Goal: Task Accomplishment & Management: Manage account settings

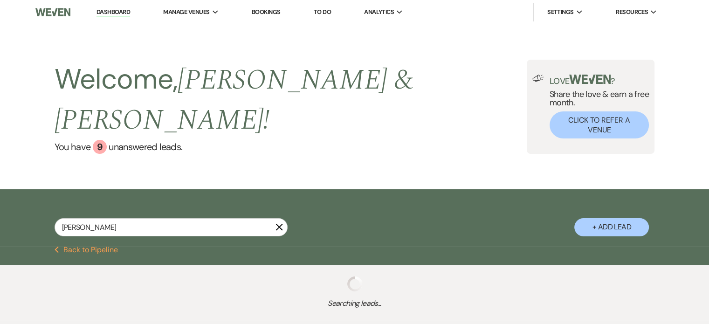
type input "linds"
select select "6"
select select "4"
select select "6"
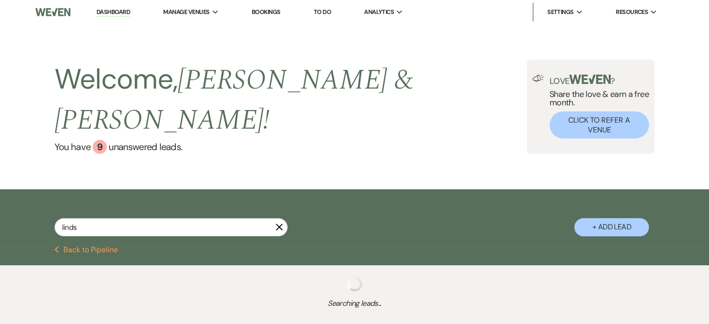
select select "2"
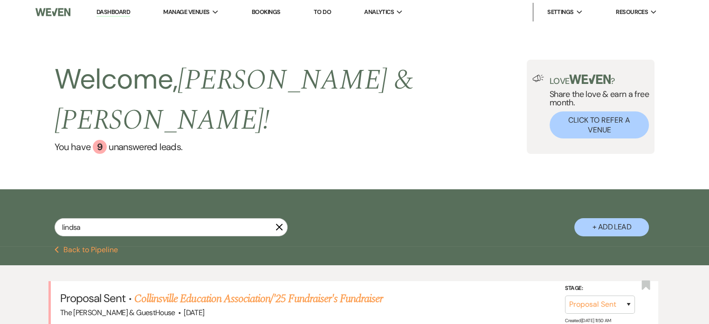
type input "[PERSON_NAME]"
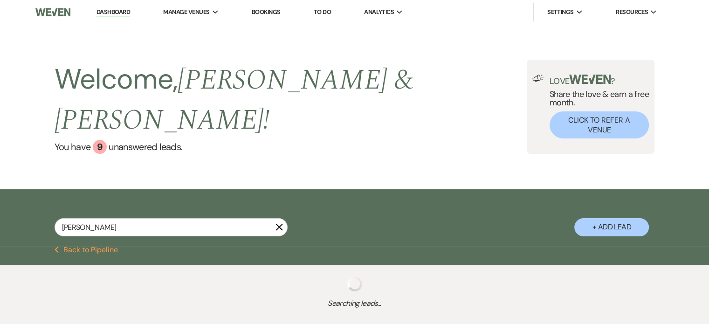
select select "6"
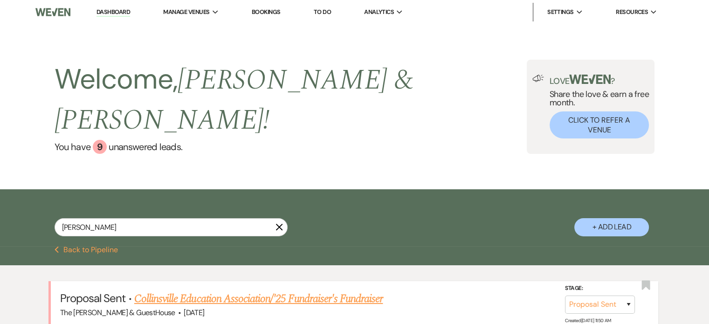
type input "[PERSON_NAME]"
click at [155, 290] on link "Collinsville Education Association/'25 Fundraiser's Fundraiser" at bounding box center [258, 298] width 248 height 17
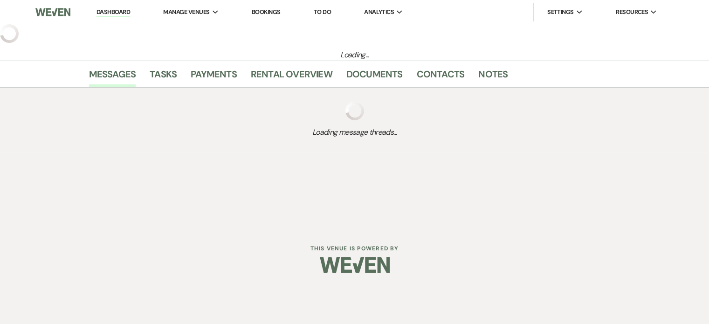
select select "6"
select select "14"
select select "20"
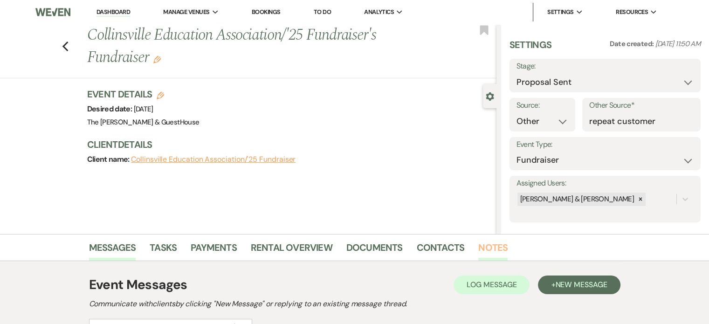
click at [493, 246] on link "Notes" at bounding box center [492, 250] width 29 height 20
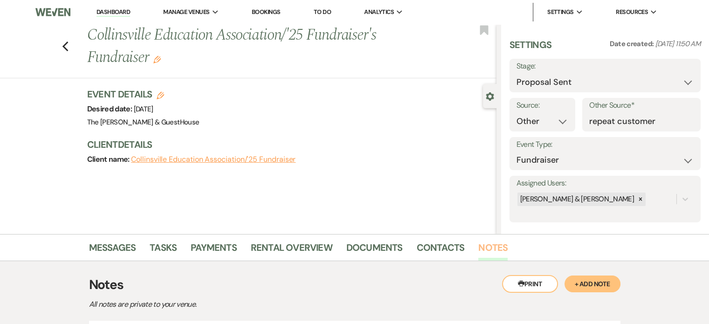
scroll to position [109, 0]
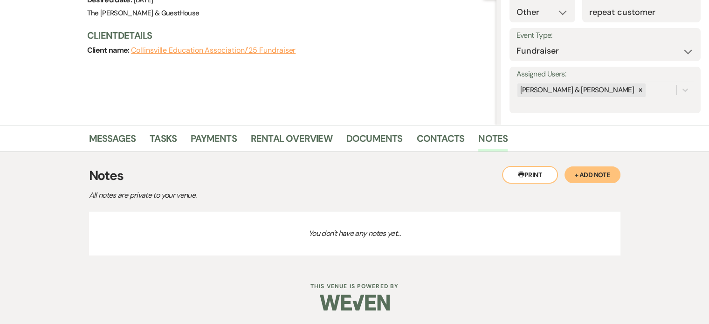
click at [601, 180] on button "+ Add Note" at bounding box center [592, 174] width 56 height 17
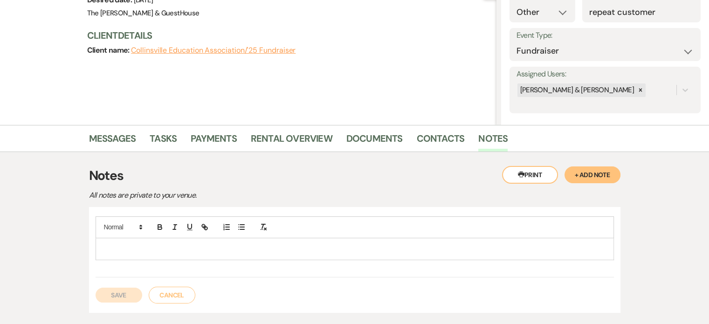
click at [601, 175] on button "+ Add Note" at bounding box center [592, 174] width 56 height 17
click at [485, 244] on p at bounding box center [354, 249] width 503 height 10
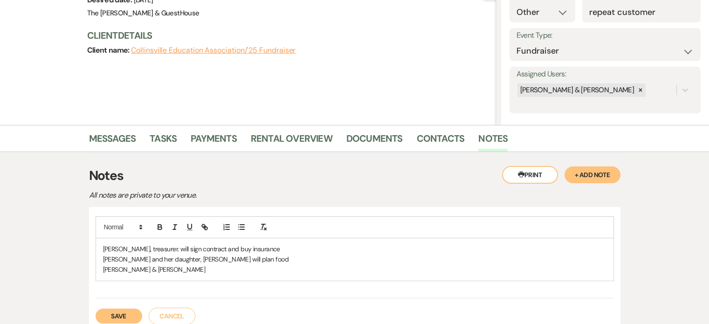
click at [224, 264] on p "[PERSON_NAME] & [PERSON_NAME]" at bounding box center [354, 269] width 503 height 10
click at [106, 268] on p "[PERSON_NAME] & [PERSON_NAME] will do decos" at bounding box center [354, 269] width 503 height 10
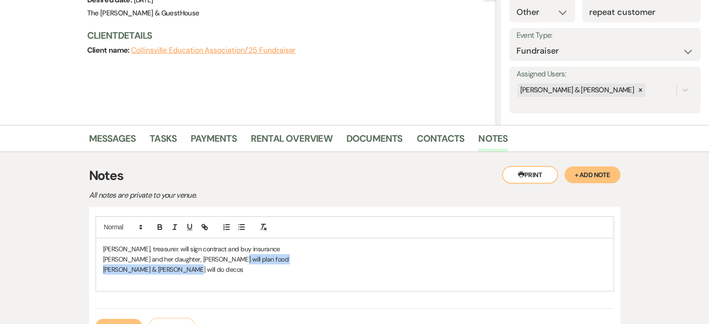
drag, startPoint x: 197, startPoint y: 269, endPoint x: 245, endPoint y: 255, distance: 49.9
click at [245, 255] on div "[PERSON_NAME], treasurer. will sign contract and buy insurance [PERSON_NAME] an…" at bounding box center [354, 264] width 517 height 53
click at [245, 255] on p "[PERSON_NAME] and her daughter, [PERSON_NAME] will plan food" at bounding box center [354, 259] width 503 height 10
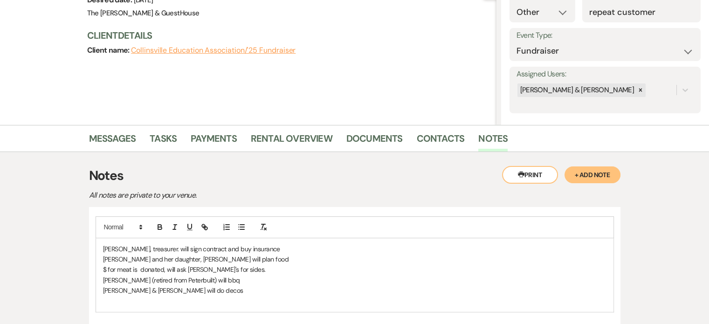
click at [492, 254] on p "[PERSON_NAME] and her daughter, [PERSON_NAME] will plan food" at bounding box center [354, 259] width 503 height 10
click at [313, 287] on p "[PERSON_NAME] & [PERSON_NAME] will do decos" at bounding box center [354, 290] width 503 height 10
click at [226, 284] on p "[PERSON_NAME] (retired from Peterbuilt) will bbq" at bounding box center [354, 280] width 503 height 10
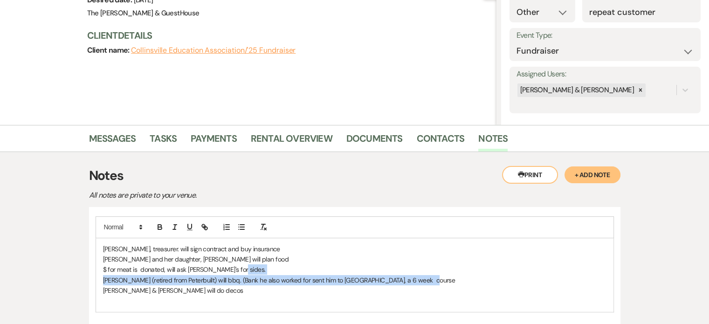
click at [292, 266] on p "$ for meat is donated, will ask [PERSON_NAME]'s for sides." at bounding box center [354, 269] width 503 height 10
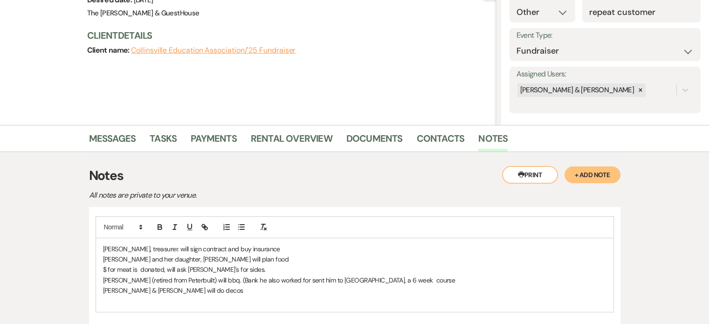
scroll to position [137, 0]
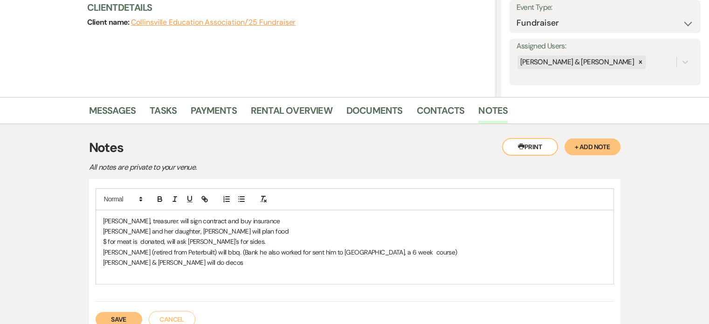
click at [59, 140] on div "Messages Tasks Payments Rental Overview Documents Contacts Notes Printer Print …" at bounding box center [354, 224] width 709 height 254
click at [429, 256] on p "[PERSON_NAME] (retired from Peterbuilt) will bbq. (Bank he also worked for sent…" at bounding box center [354, 252] width 503 height 10
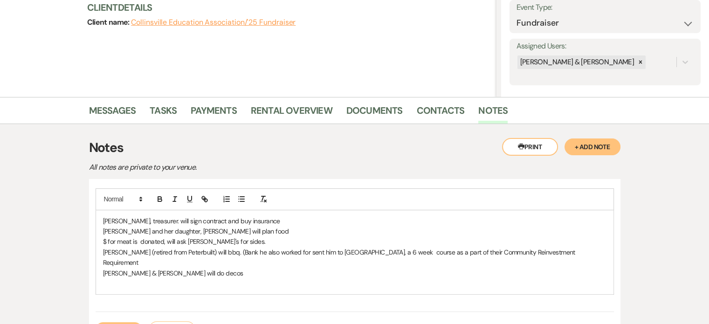
click at [541, 250] on p "[PERSON_NAME] (retired from Peterbuilt) will bbq. (Bank he also worked for sent…" at bounding box center [354, 257] width 503 height 21
click at [397, 247] on p "[PERSON_NAME] (retired from Peterbuilt) will bbq. (Bank he also worked for sent…" at bounding box center [354, 257] width 503 height 21
click at [580, 254] on p "[PERSON_NAME] (retired from Peterbuilt) will bbq. (Bank he also worked for sent…" at bounding box center [354, 257] width 503 height 21
click at [246, 278] on p "[PERSON_NAME] & [PERSON_NAME] will do decos" at bounding box center [354, 283] width 503 height 10
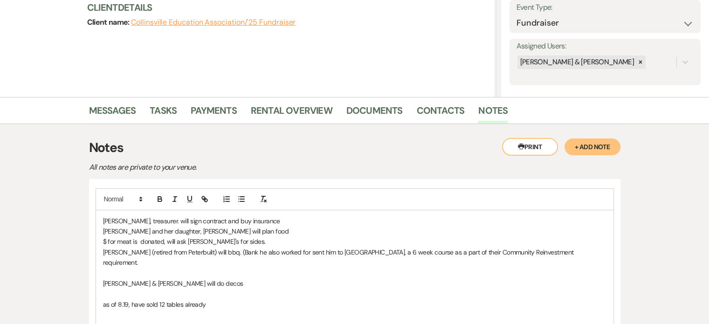
click at [127, 299] on p "as of 8.19, have sold 12 tables already" at bounding box center [354, 304] width 503 height 10
click at [218, 299] on p "as of [DATE], have sold 12 tables already" at bounding box center [354, 304] width 503 height 10
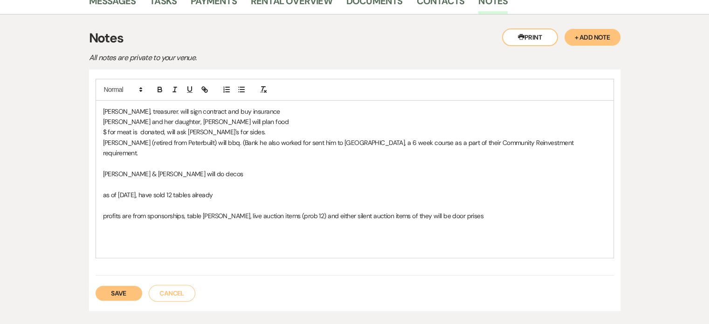
scroll to position [247, 0]
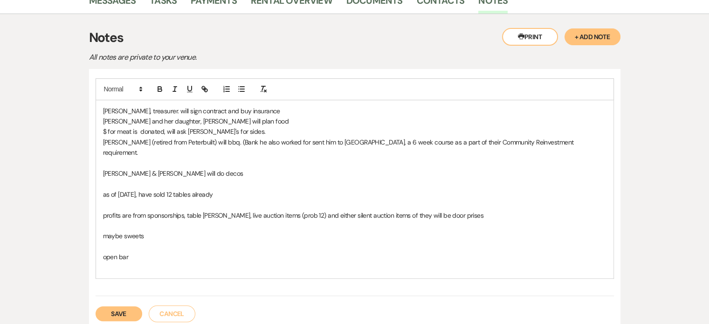
click at [116, 306] on button "Save" at bounding box center [119, 313] width 47 height 15
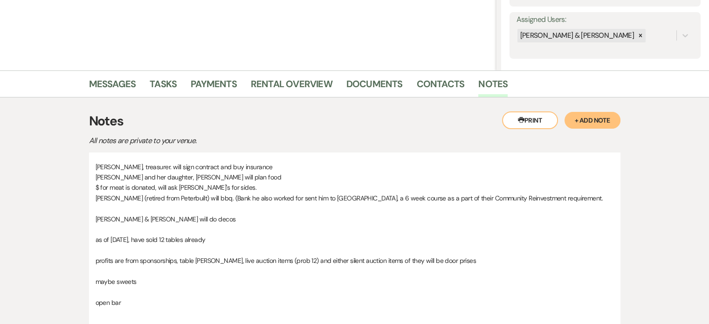
scroll to position [161, 0]
